Goal: Task Accomplishment & Management: Use online tool/utility

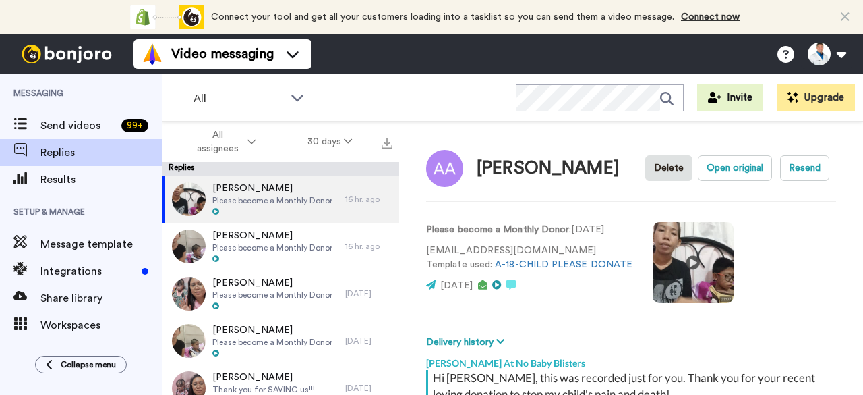
scroll to position [503, 0]
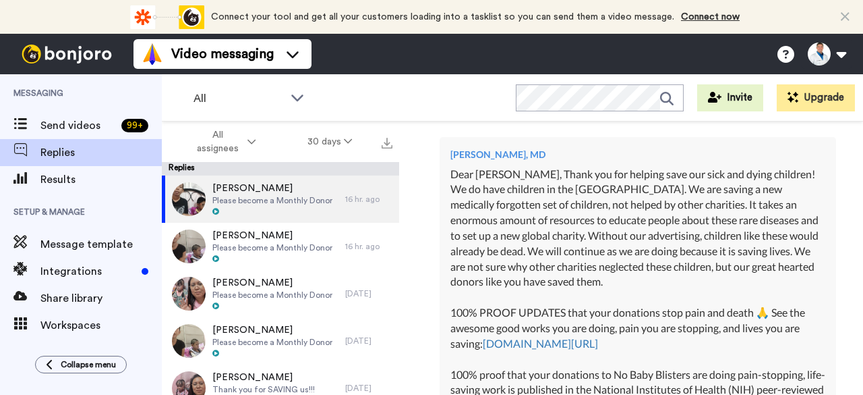
type textarea "x"
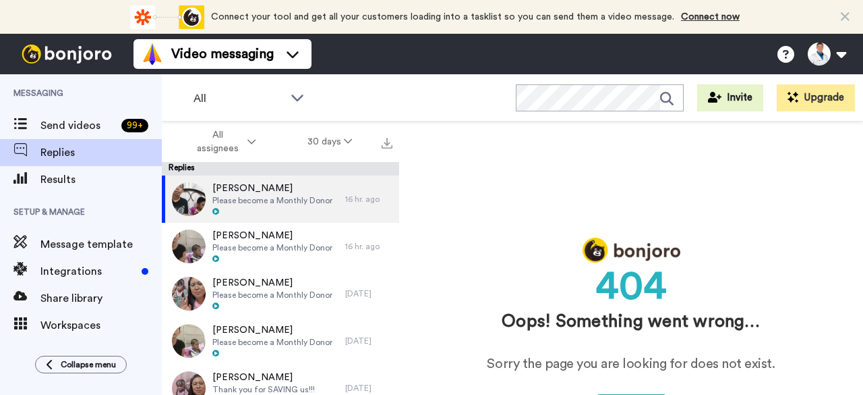
scroll to position [0, 0]
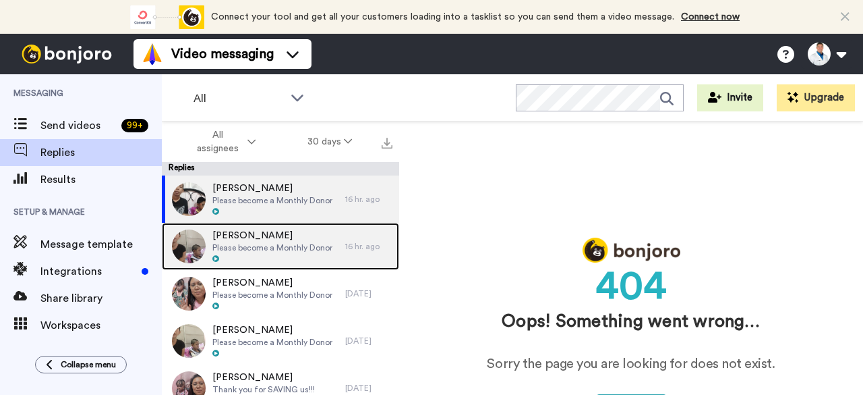
click at [241, 248] on span "Please become a Monthly Donor" at bounding box center [272, 247] width 120 height 11
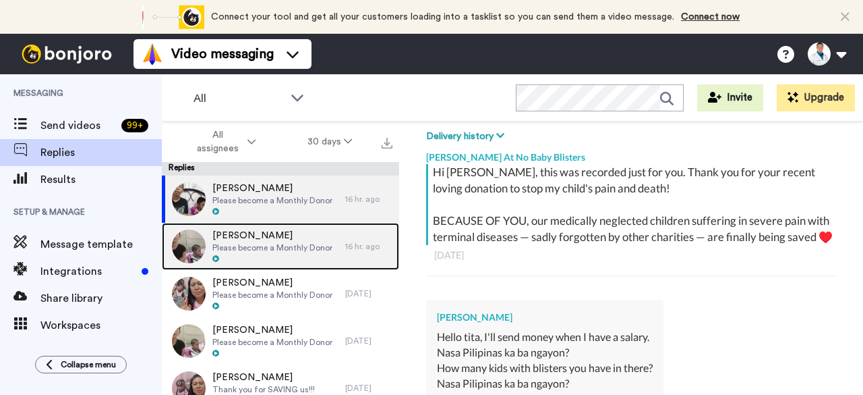
click at [309, 240] on span "[PERSON_NAME]" at bounding box center [272, 235] width 120 height 13
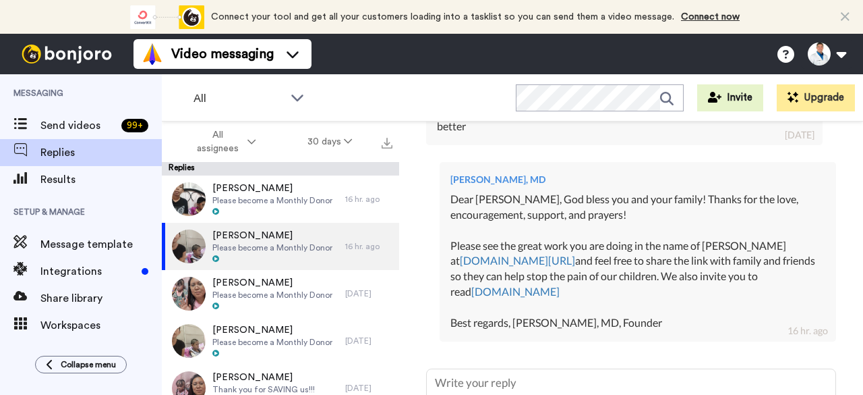
scroll to position [433, 0]
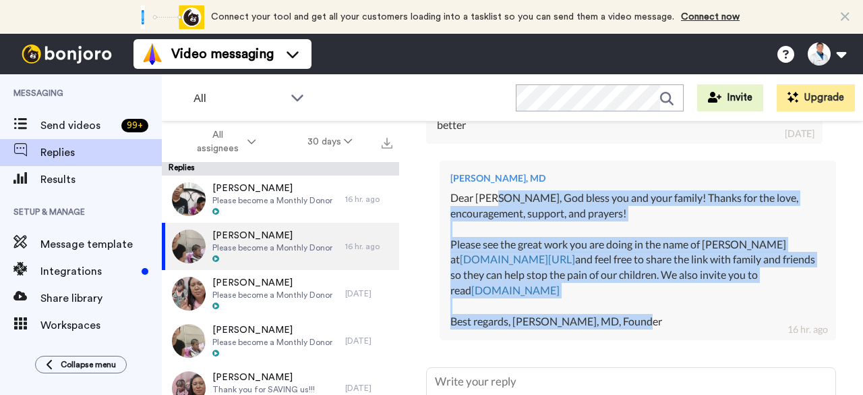
drag, startPoint x: 655, startPoint y: 341, endPoint x: 495, endPoint y: 218, distance: 201.5
click at [495, 218] on div "Dear [PERSON_NAME], God bless you and your family! Thanks for the love, encoura…" at bounding box center [637, 259] width 375 height 139
copy div "[DEMOGRAPHIC_DATA] bless you and your family! Thanks for the love, encouragemen…"
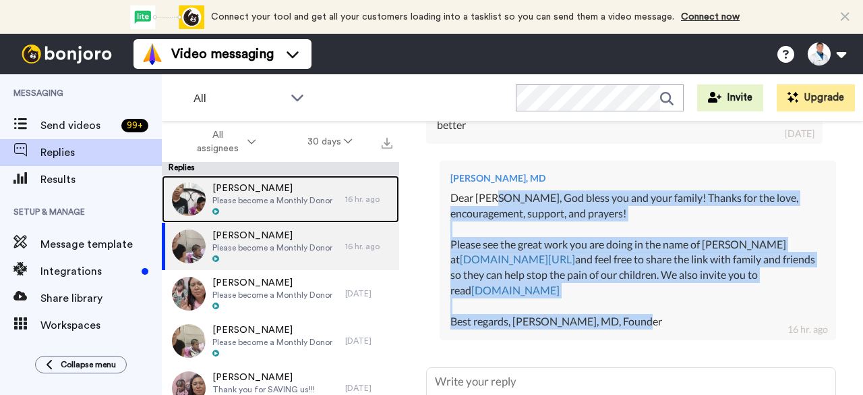
click at [267, 207] on div at bounding box center [272, 211] width 120 height 9
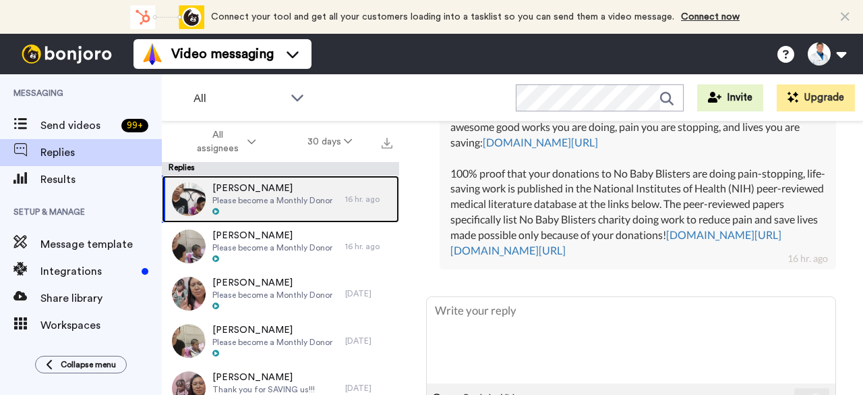
scroll to position [786, 0]
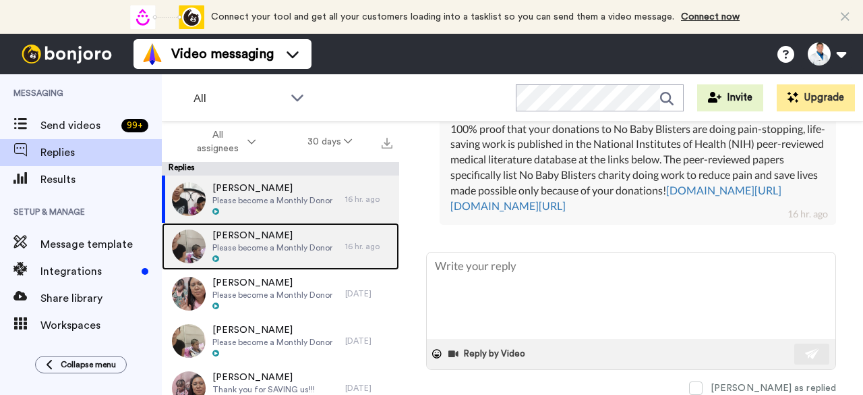
click at [314, 253] on div "[PERSON_NAME] Please become a Monthly Donor" at bounding box center [272, 246] width 120 height 35
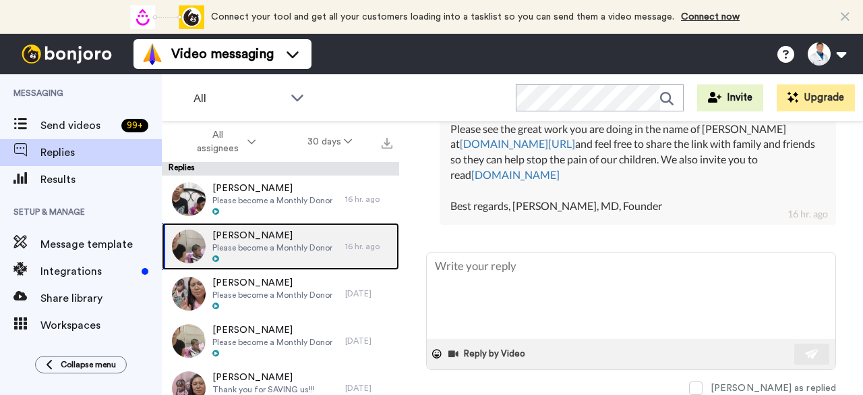
scroll to position [571, 0]
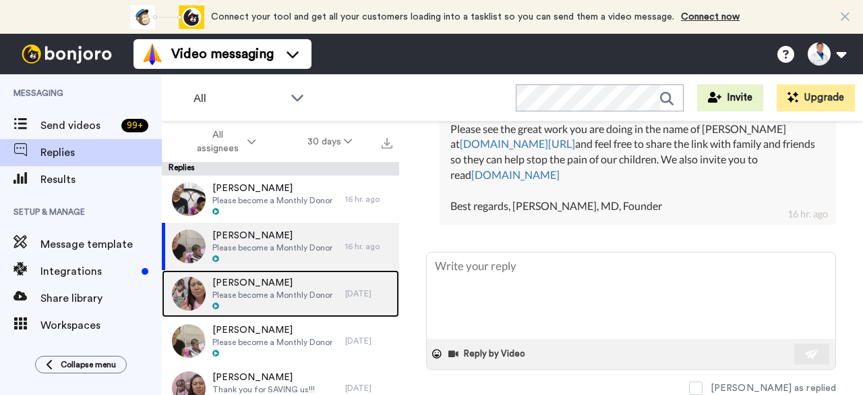
click at [299, 294] on span "Please become a Monthly Donor" at bounding box center [272, 294] width 120 height 11
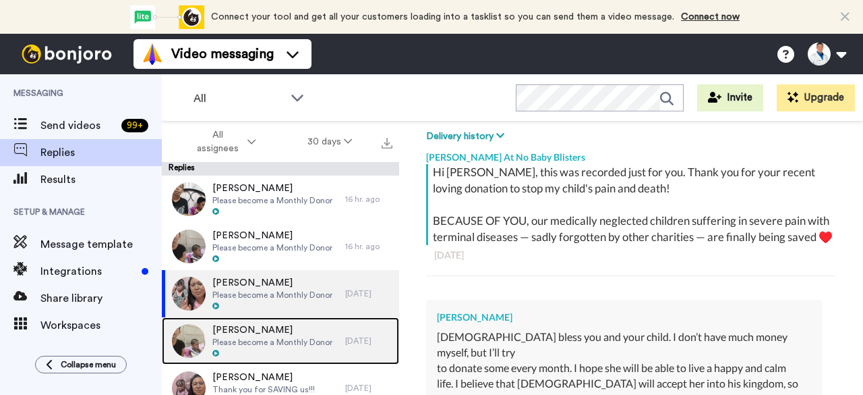
click at [301, 329] on span "[PERSON_NAME]" at bounding box center [272, 329] width 120 height 13
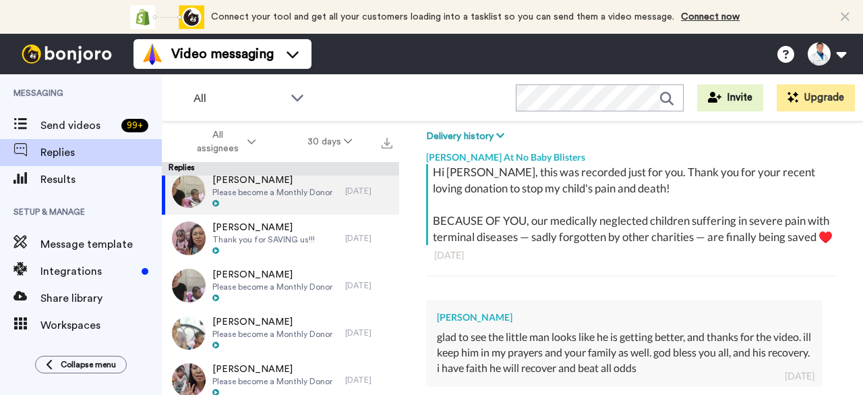
scroll to position [154, 0]
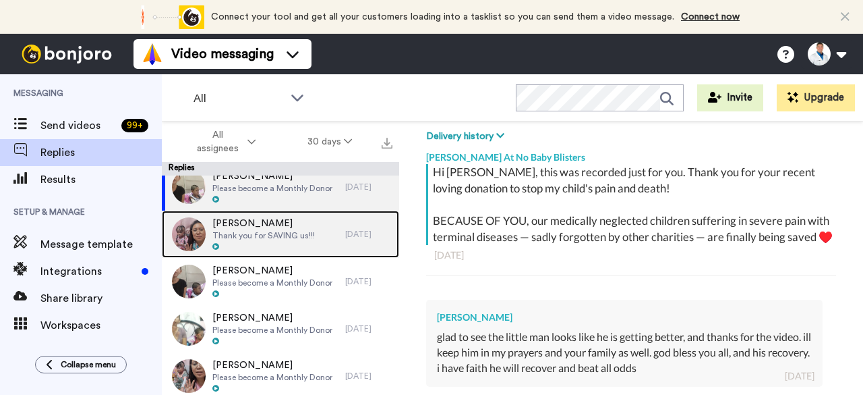
click at [314, 235] on div "[PERSON_NAME] Thank you for SAVING us!!!" at bounding box center [253, 233] width 183 height 47
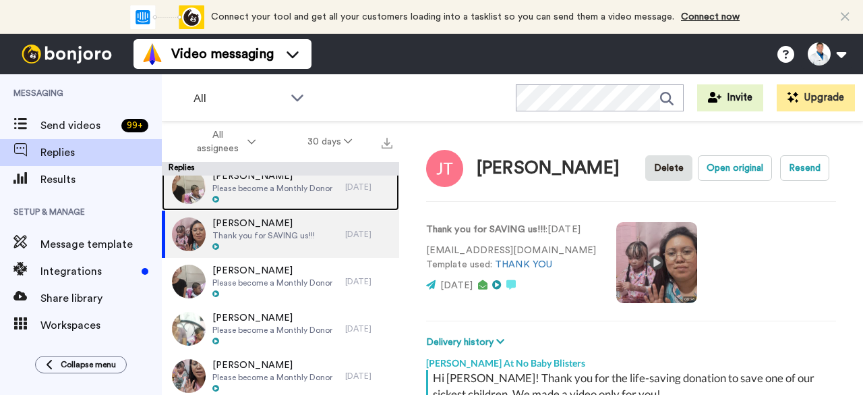
click at [320, 187] on span "Please become a Monthly Donor" at bounding box center [272, 188] width 120 height 11
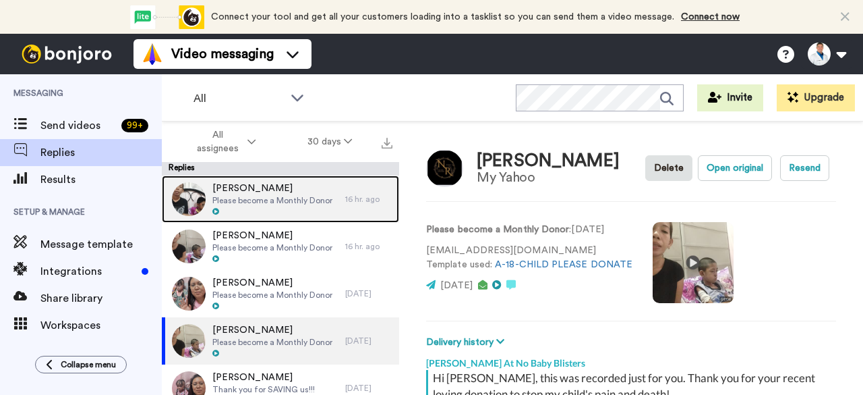
click at [302, 194] on span "[PERSON_NAME]" at bounding box center [272, 187] width 120 height 13
type textarea "x"
